Goal: Information Seeking & Learning: Learn about a topic

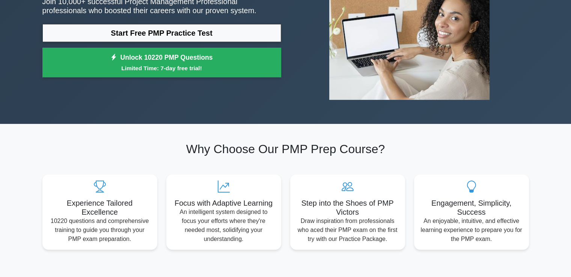
scroll to position [113, 0]
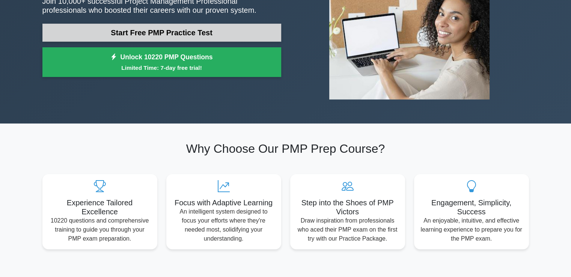
click at [194, 29] on link "Start Free PMP Practice Test" at bounding box center [161, 33] width 239 height 18
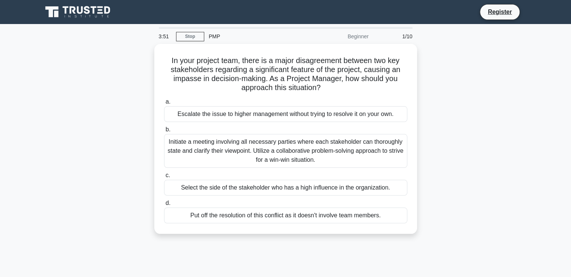
click at [87, 117] on div "In your project team, there is a major disagreement between two key stakeholder…" at bounding box center [285, 143] width 495 height 199
